Goal: Information Seeking & Learning: Learn about a topic

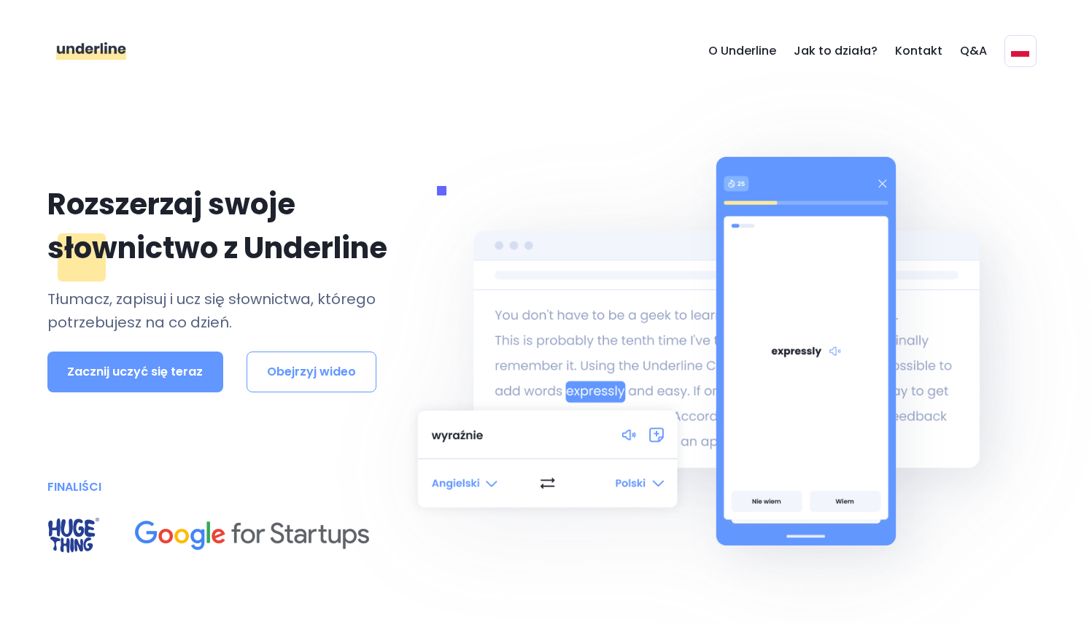
click at [116, 54] on img "main navigation" at bounding box center [91, 51] width 71 height 18
click at [1018, 56] on img "main navigation" at bounding box center [1020, 51] width 18 height 12
click at [976, 91] on link "English" at bounding box center [967, 91] width 146 height 24
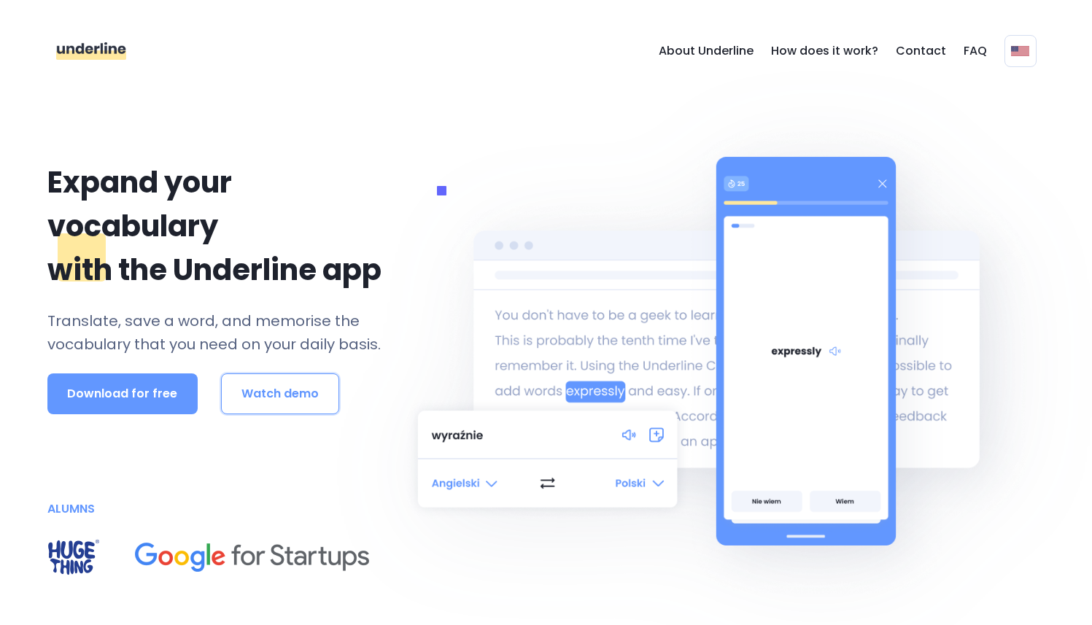
click at [271, 406] on button "Watch demo" at bounding box center [280, 394] width 118 height 41
click at [261, 409] on button "Watch demo" at bounding box center [280, 394] width 118 height 41
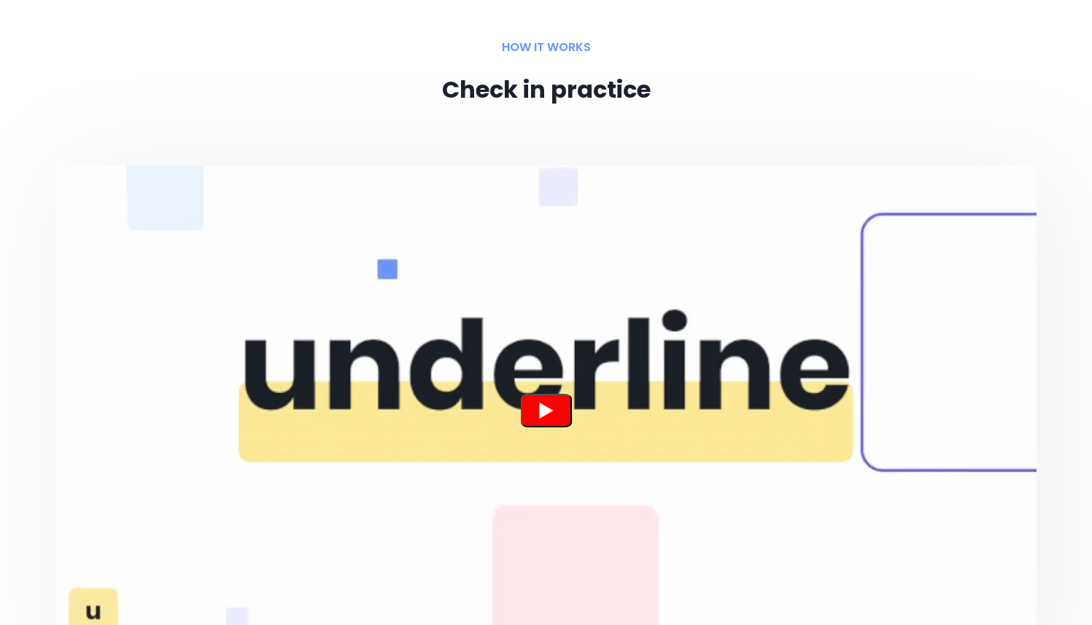
scroll to position [954, 0]
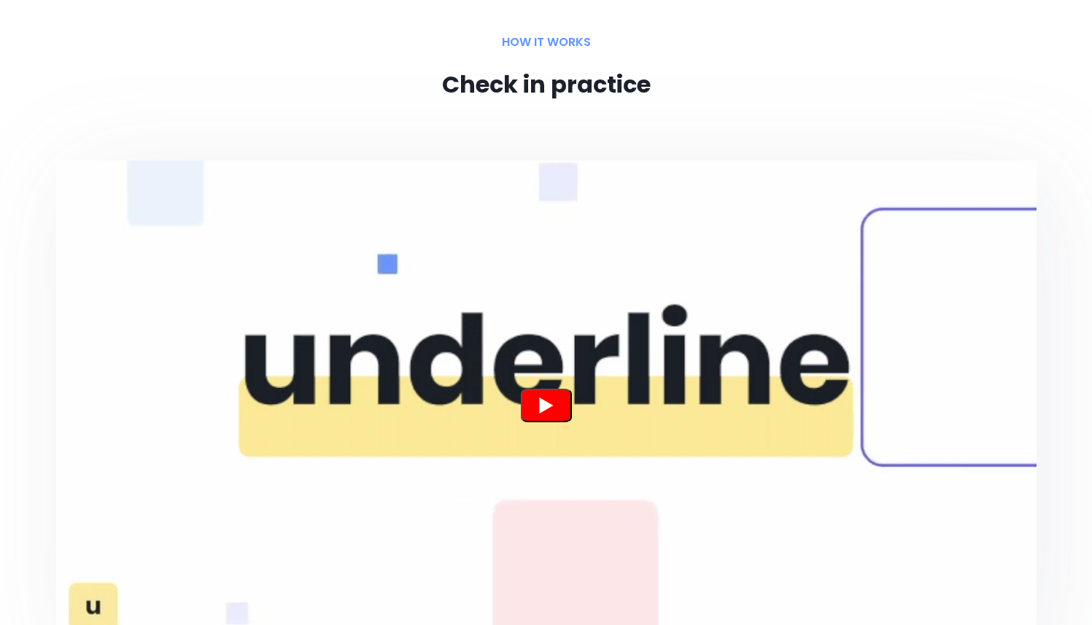
click at [550, 406] on button "Watch Underline" at bounding box center [546, 406] width 51 height 34
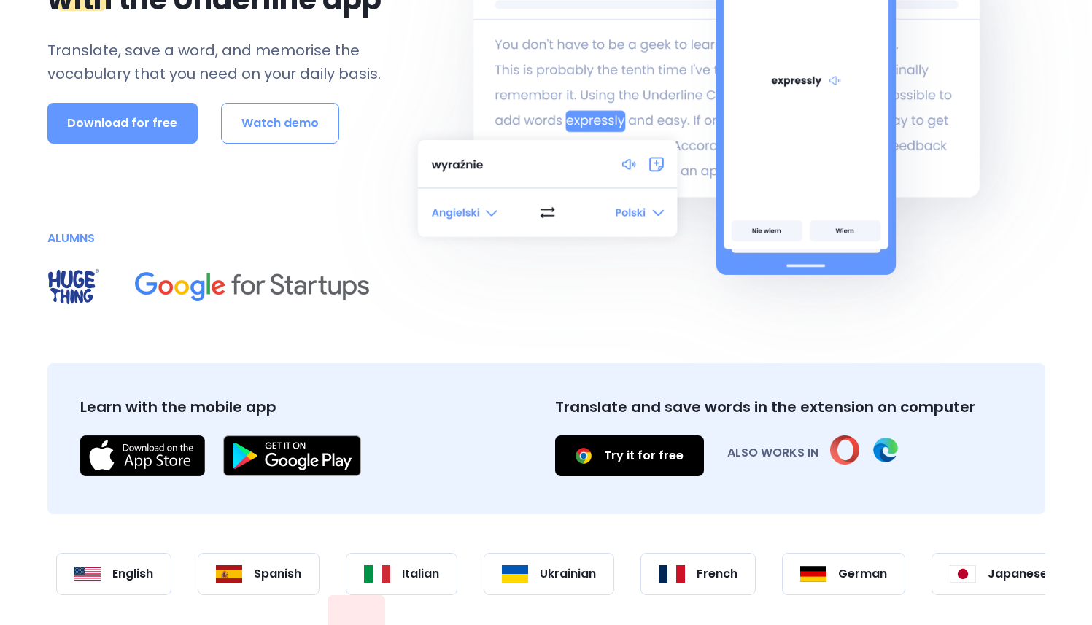
scroll to position [0, 0]
